Goal: Check status

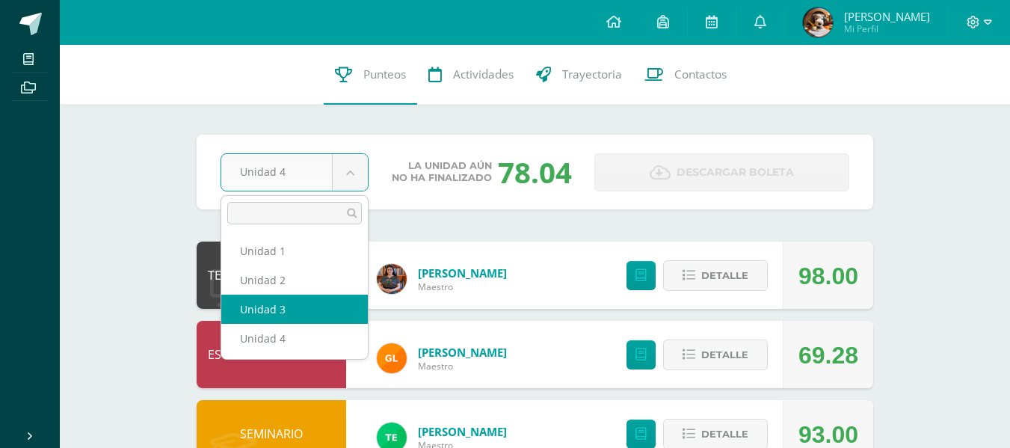
select select "Unidad 3"
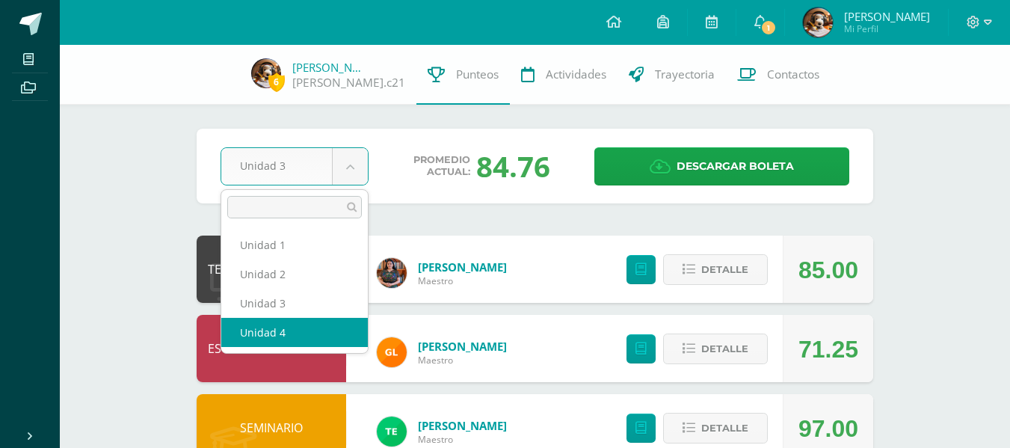
select select "Unidad 4"
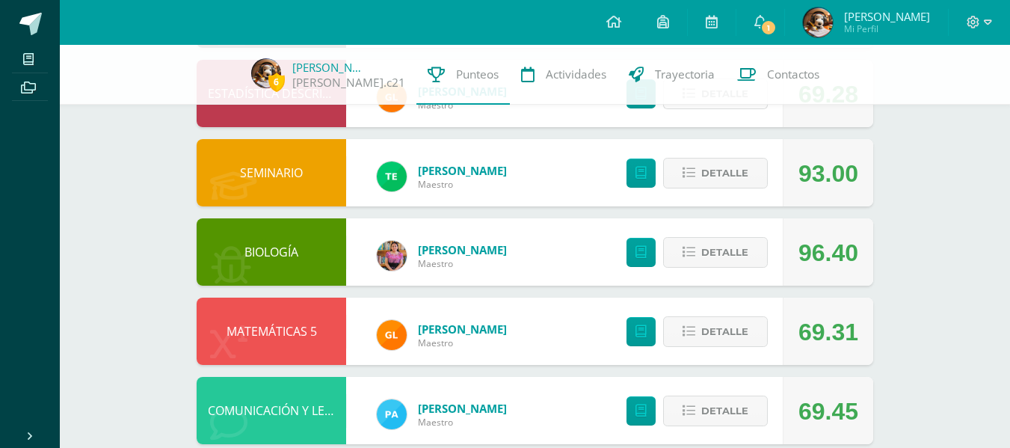
scroll to position [256, 0]
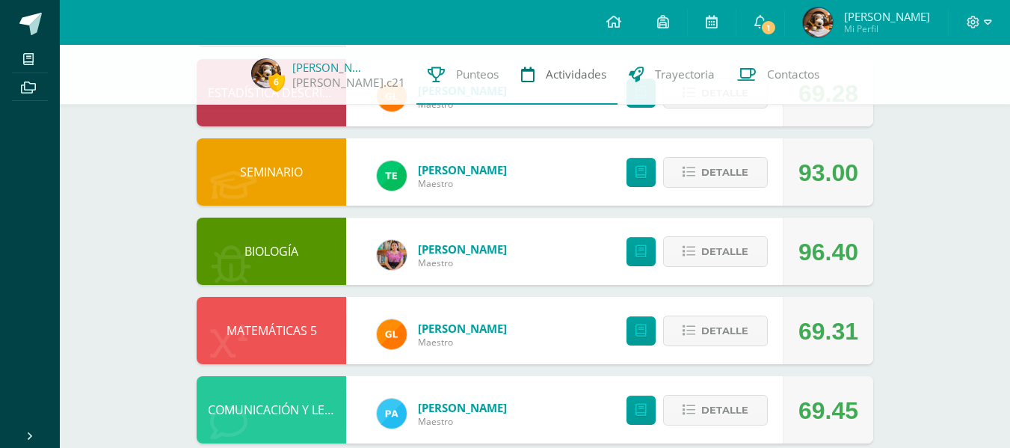
click at [580, 101] on link "Actividades" at bounding box center [564, 75] width 108 height 60
